Goal: Transaction & Acquisition: Book appointment/travel/reservation

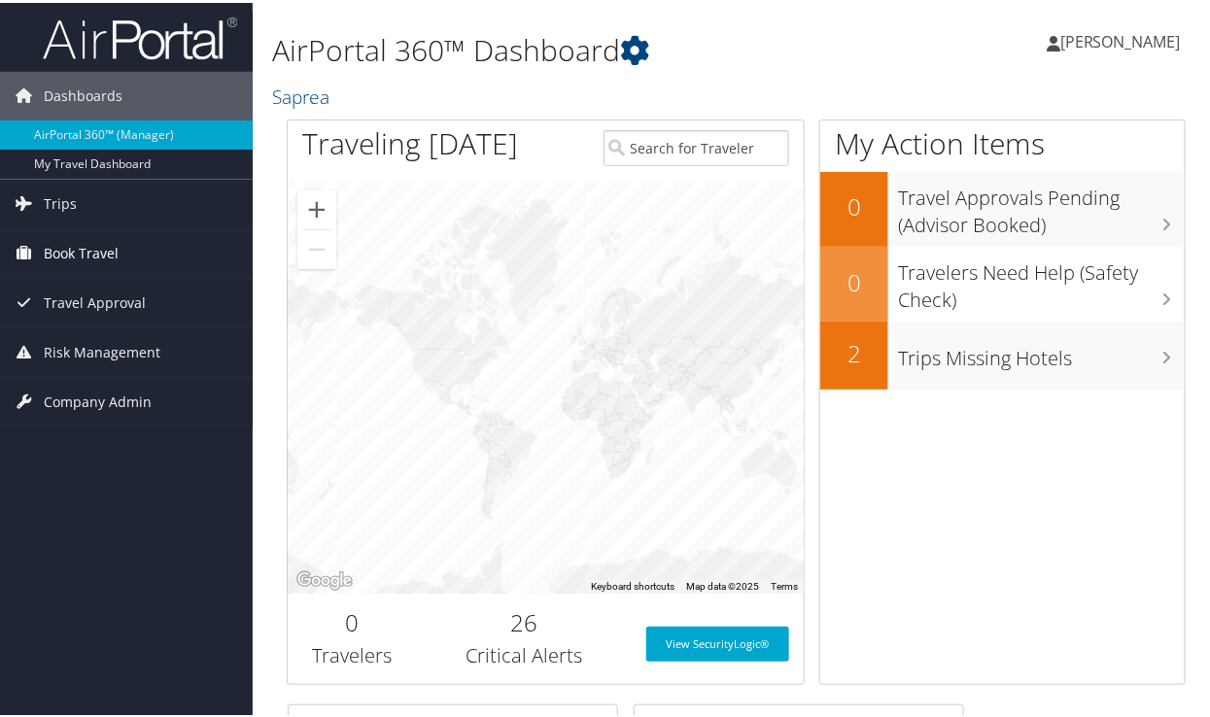
click at [65, 275] on span "Book Travel" at bounding box center [81, 250] width 75 height 49
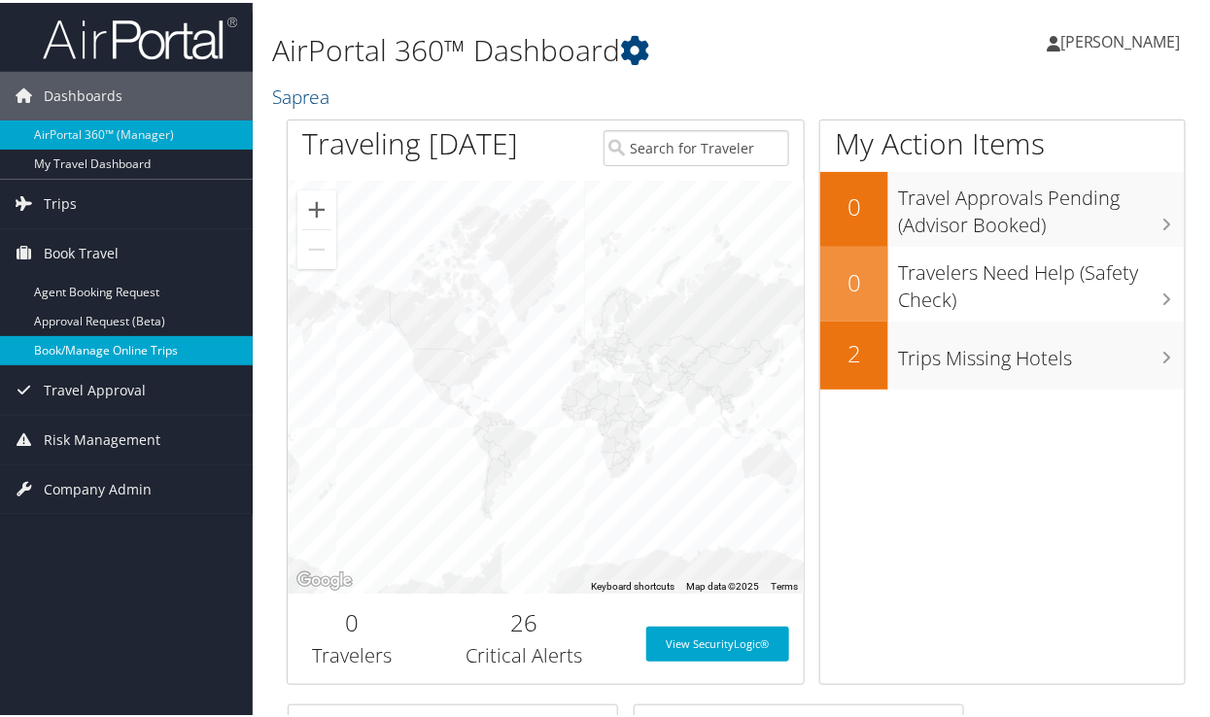
click at [90, 363] on link "Book/Manage Online Trips" at bounding box center [126, 347] width 253 height 29
